Goal: Information Seeking & Learning: Check status

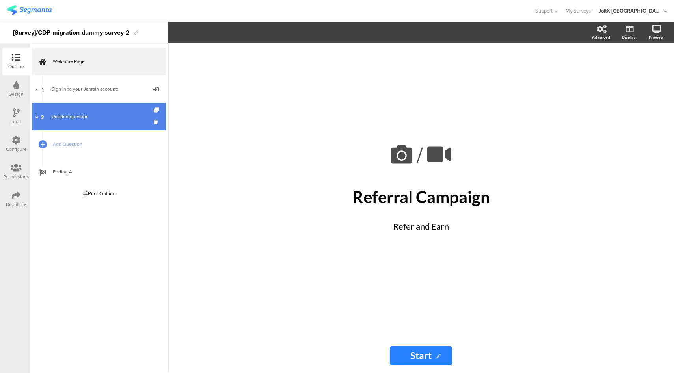
click at [111, 111] on link "2 Untitled question" at bounding box center [99, 117] width 134 height 28
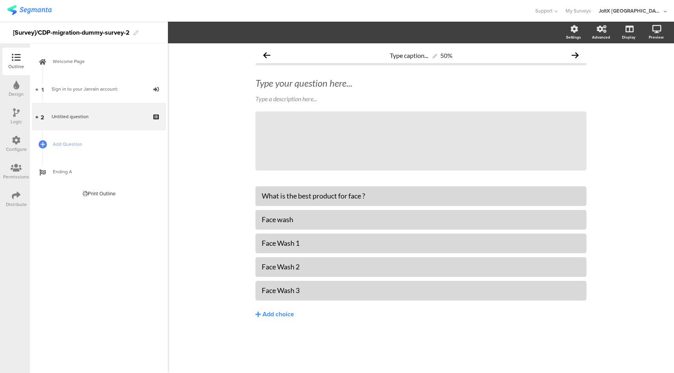
click at [18, 140] on icon at bounding box center [16, 140] width 9 height 9
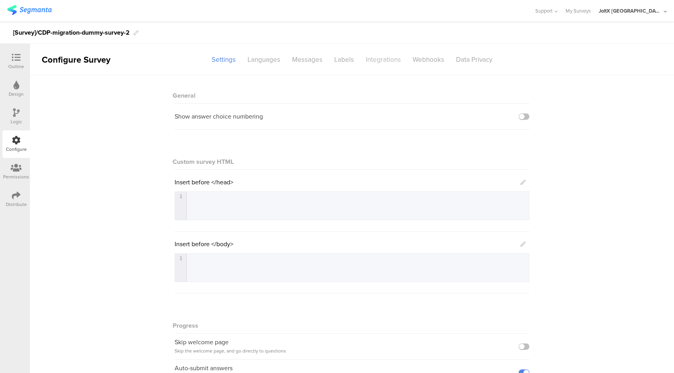
click at [385, 63] on div "Integrations" at bounding box center [383, 60] width 47 height 14
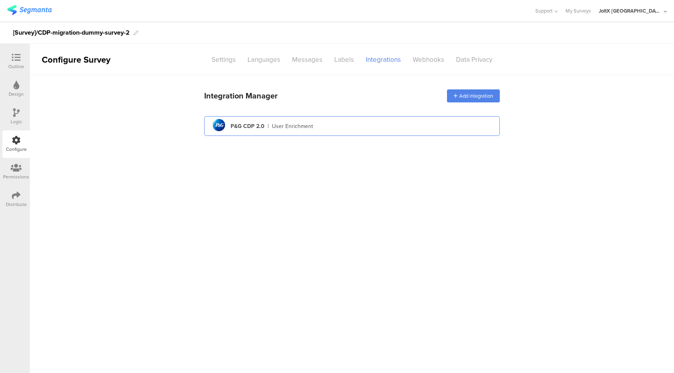
click at [359, 128] on div "pg logo P&G CDP 2.0 | User Enrichment" at bounding box center [352, 126] width 283 height 19
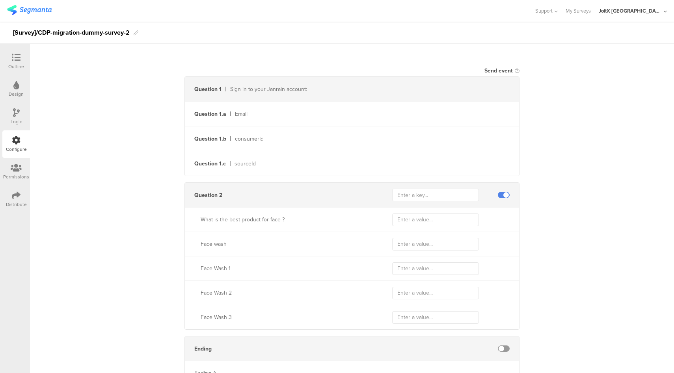
scroll to position [172, 0]
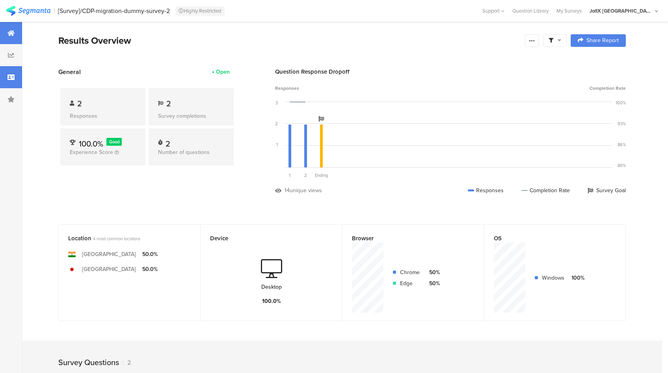
click at [8, 78] on icon at bounding box center [10, 77] width 7 height 6
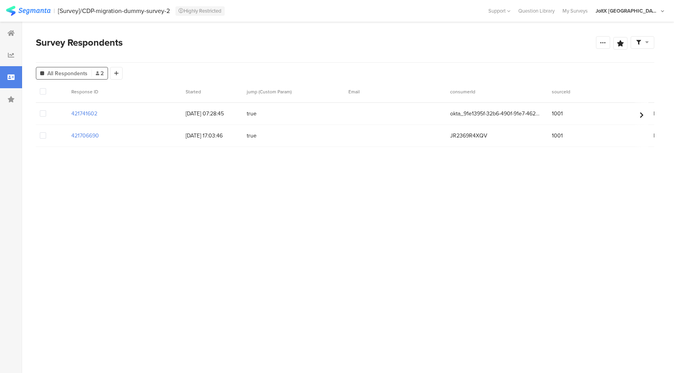
drag, startPoint x: 101, startPoint y: 115, endPoint x: 69, endPoint y: 114, distance: 31.2
click at [69, 114] on div "421741602" at bounding box center [124, 114] width 114 height 16
copy section "421741602"
drag, startPoint x: 106, startPoint y: 138, endPoint x: 67, endPoint y: 136, distance: 39.1
click at [67, 136] on div "421706690 [DATE] 17:03:46 true JR2369R4XQV 1001 Face wash" at bounding box center [394, 136] width 716 height 22
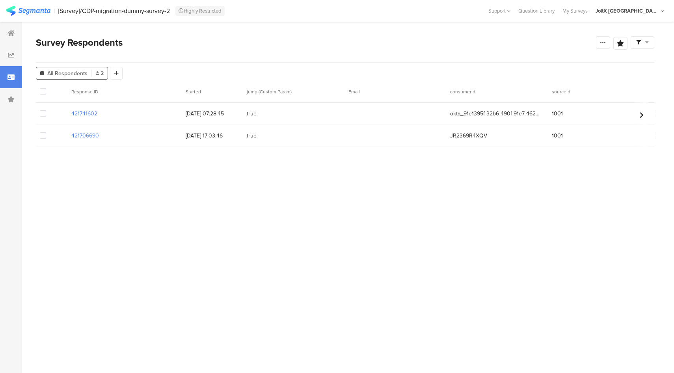
copy section "421706690"
drag, startPoint x: 57, startPoint y: 7, endPoint x: 168, endPoint y: 20, distance: 112.4
click at [168, 20] on section "| [Survey]/CDP-migration-dummy-survey-2 Highly Restricted Help Center Live Chat…" at bounding box center [337, 11] width 674 height 22
copy div "[Survey]/CDP-migration-dummy-survey-2"
click at [326, 18] on section "| [Survey]/CDP-migration-dummy-survey-2 Highly Restricted Help Center Live Chat…" at bounding box center [337, 11] width 674 height 22
